Goal: Task Accomplishment & Management: Manage account settings

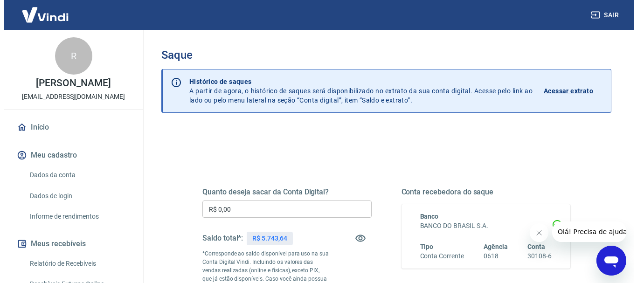
scroll to position [93, 0]
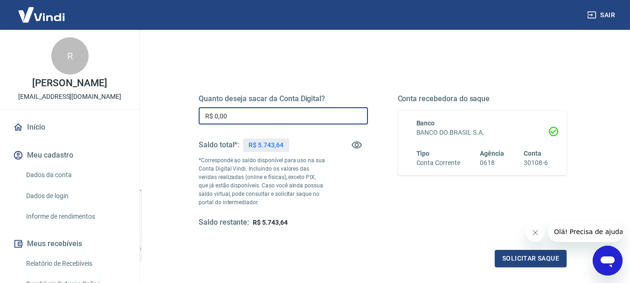
click at [230, 113] on input "R$ 0,00" at bounding box center [283, 115] width 169 height 17
type input "R$ 5.743,64"
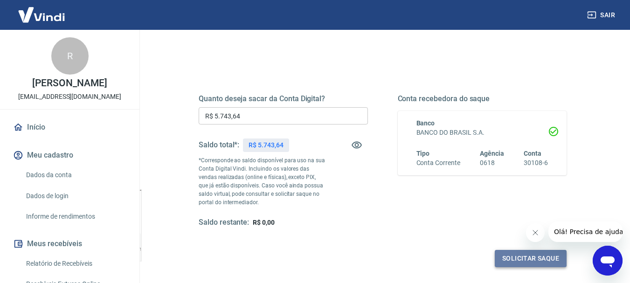
click at [503, 258] on button "Solicitar saque" at bounding box center [531, 258] width 72 height 17
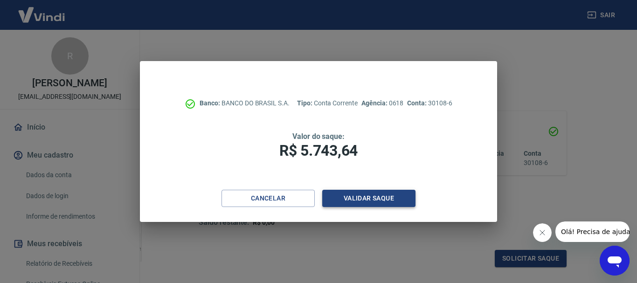
click at [408, 200] on button "Validar saque" at bounding box center [368, 198] width 93 height 17
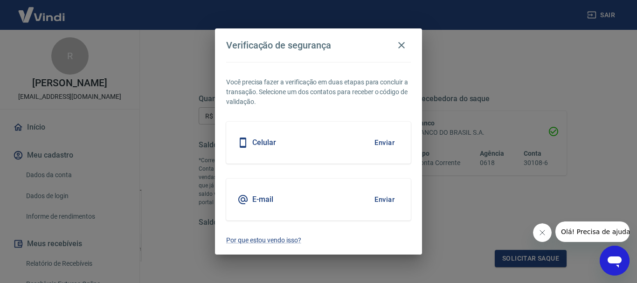
click at [383, 198] on button "Enviar" at bounding box center [385, 200] width 30 height 20
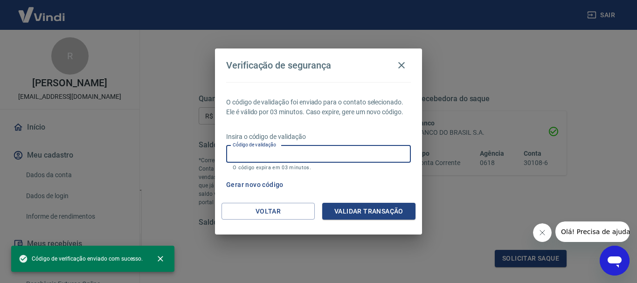
paste input "787696"
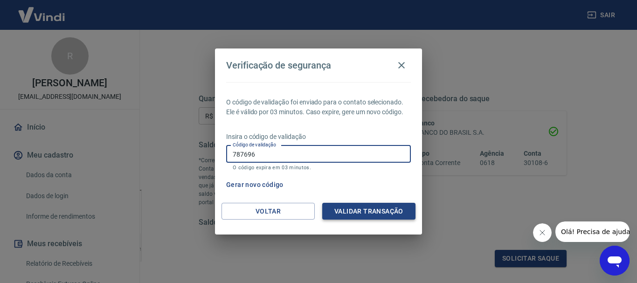
type input "787696"
click at [382, 209] on button "Validar transação" at bounding box center [368, 211] width 93 height 17
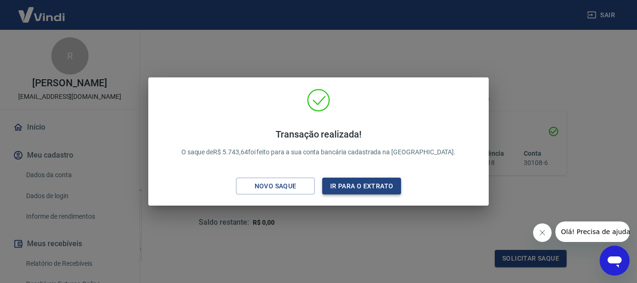
click at [368, 189] on button "Ir para o extrato" at bounding box center [361, 186] width 79 height 17
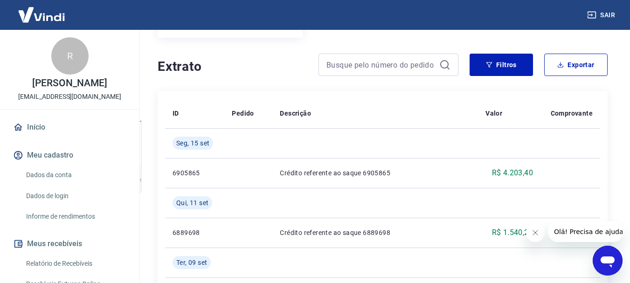
scroll to position [155, 0]
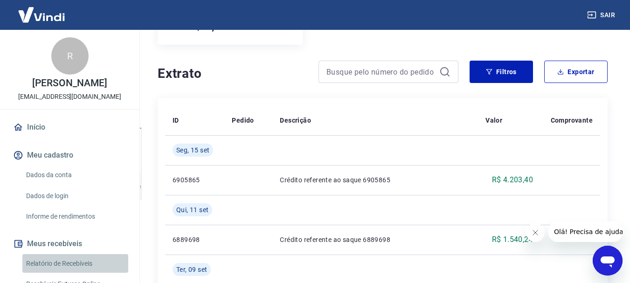
click at [81, 264] on link "Relatório de Recebíveis" at bounding box center [75, 263] width 106 height 19
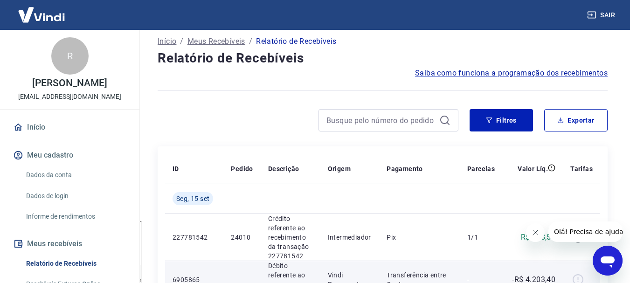
scroll to position [15, 0]
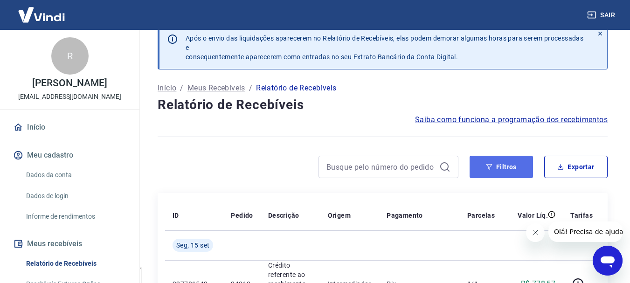
click at [498, 166] on button "Filtros" at bounding box center [501, 167] width 63 height 22
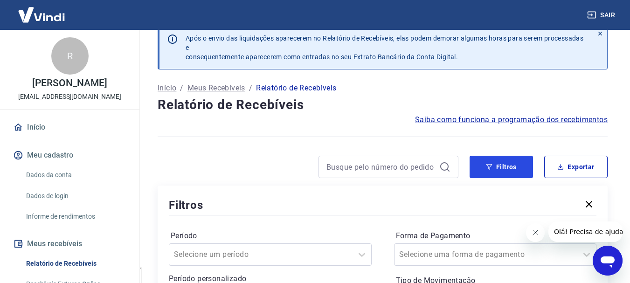
scroll to position [62, 0]
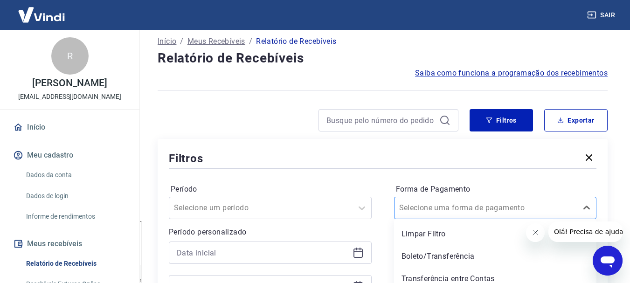
click at [454, 214] on div "option Limpar Filtro focused, 1 of 5. 5 results available. Use Up and Down to c…" at bounding box center [495, 208] width 203 height 22
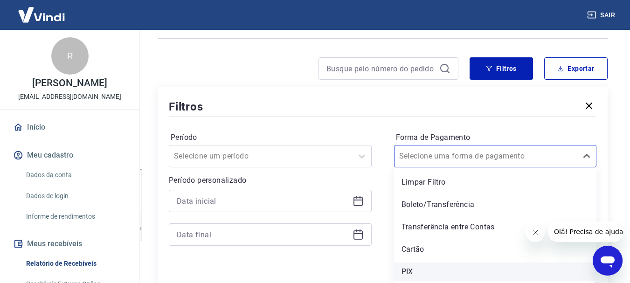
click at [410, 267] on div "PIX" at bounding box center [495, 272] width 203 height 19
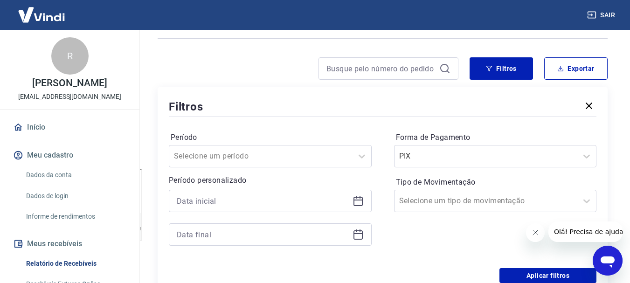
scroll to position [207, 0]
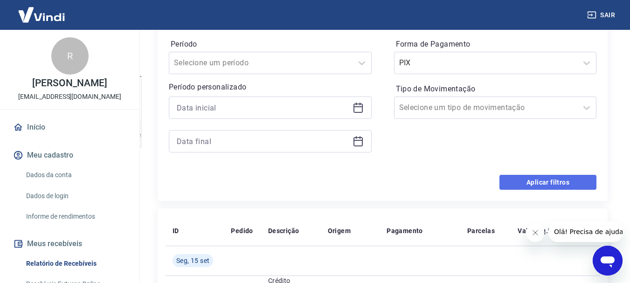
click at [515, 185] on button "Aplicar filtros" at bounding box center [548, 182] width 97 height 15
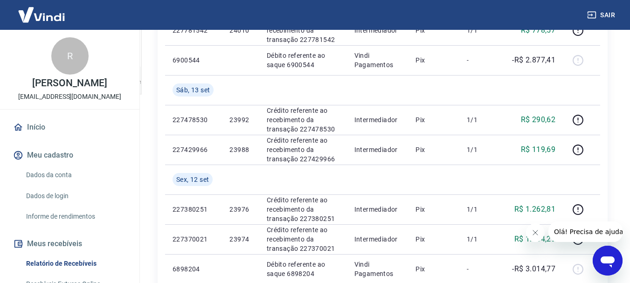
scroll to position [277, 0]
